Goal: Find specific page/section: Find specific page/section

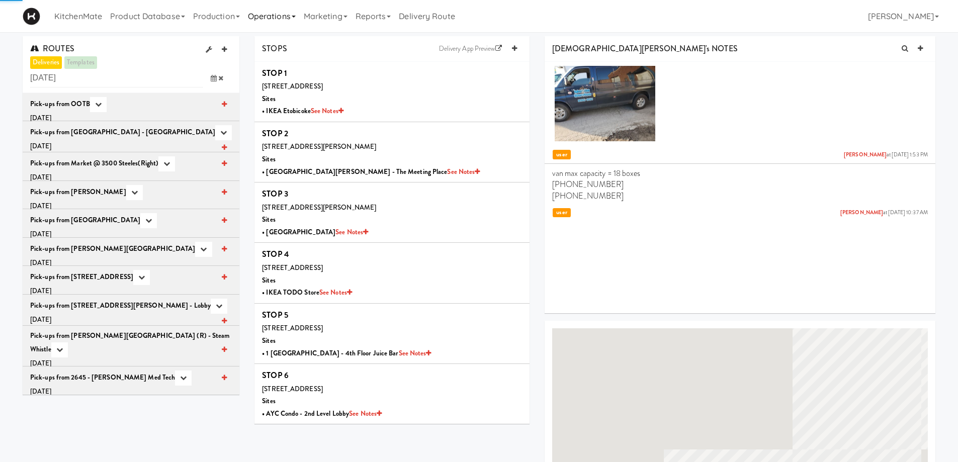
click at [294, 15] on link "Operations" at bounding box center [272, 16] width 56 height 32
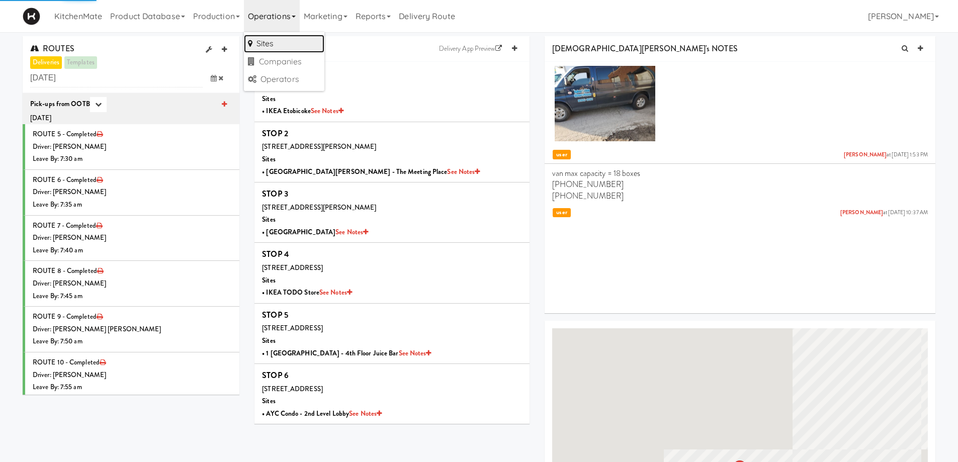
click at [271, 44] on link "Sites" at bounding box center [284, 44] width 80 height 18
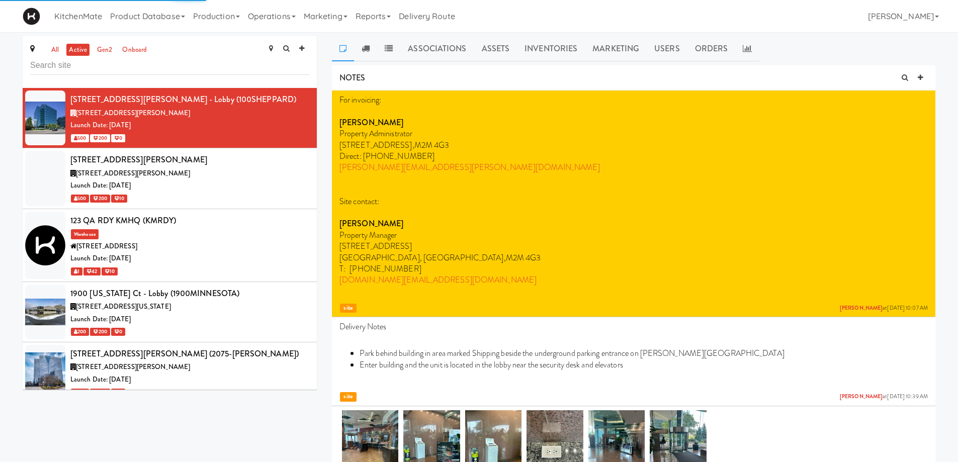
click at [50, 65] on input "text" at bounding box center [169, 65] width 279 height 19
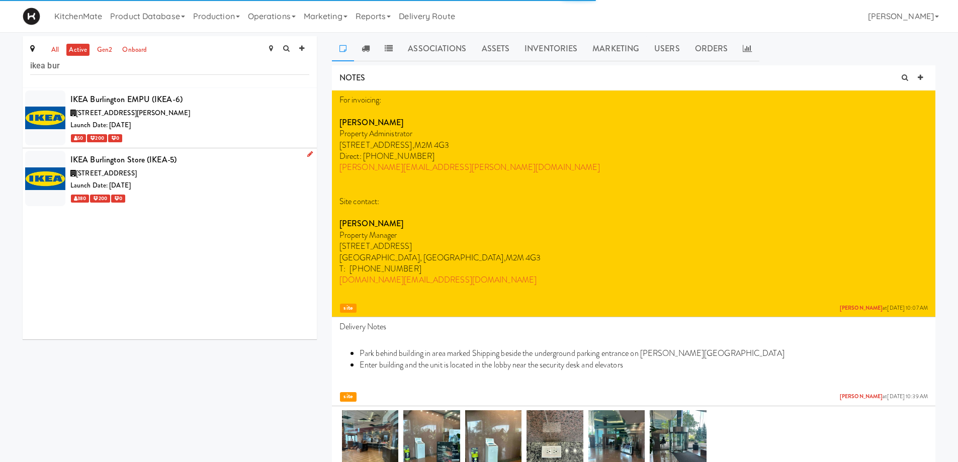
type input "ikea bur"
click at [180, 177] on div "[STREET_ADDRESS]" at bounding box center [189, 174] width 239 height 13
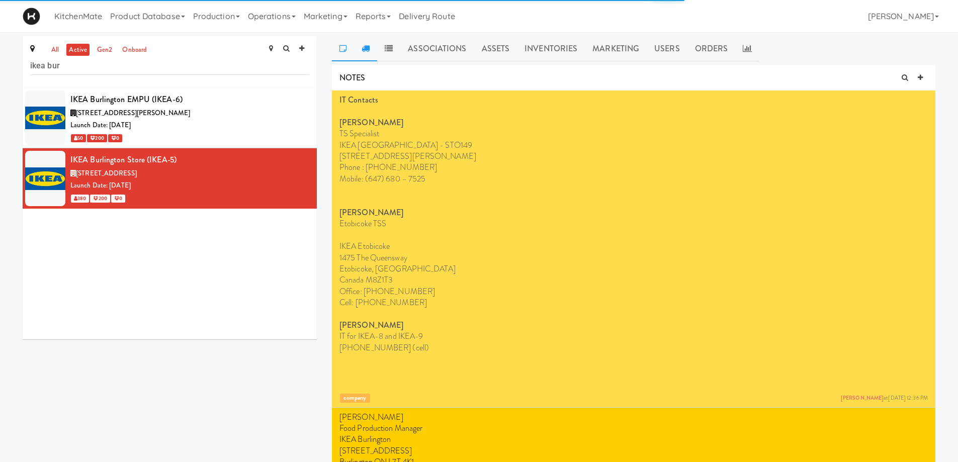
click at [368, 49] on icon at bounding box center [366, 48] width 8 height 8
